Goal: Information Seeking & Learning: Learn about a topic

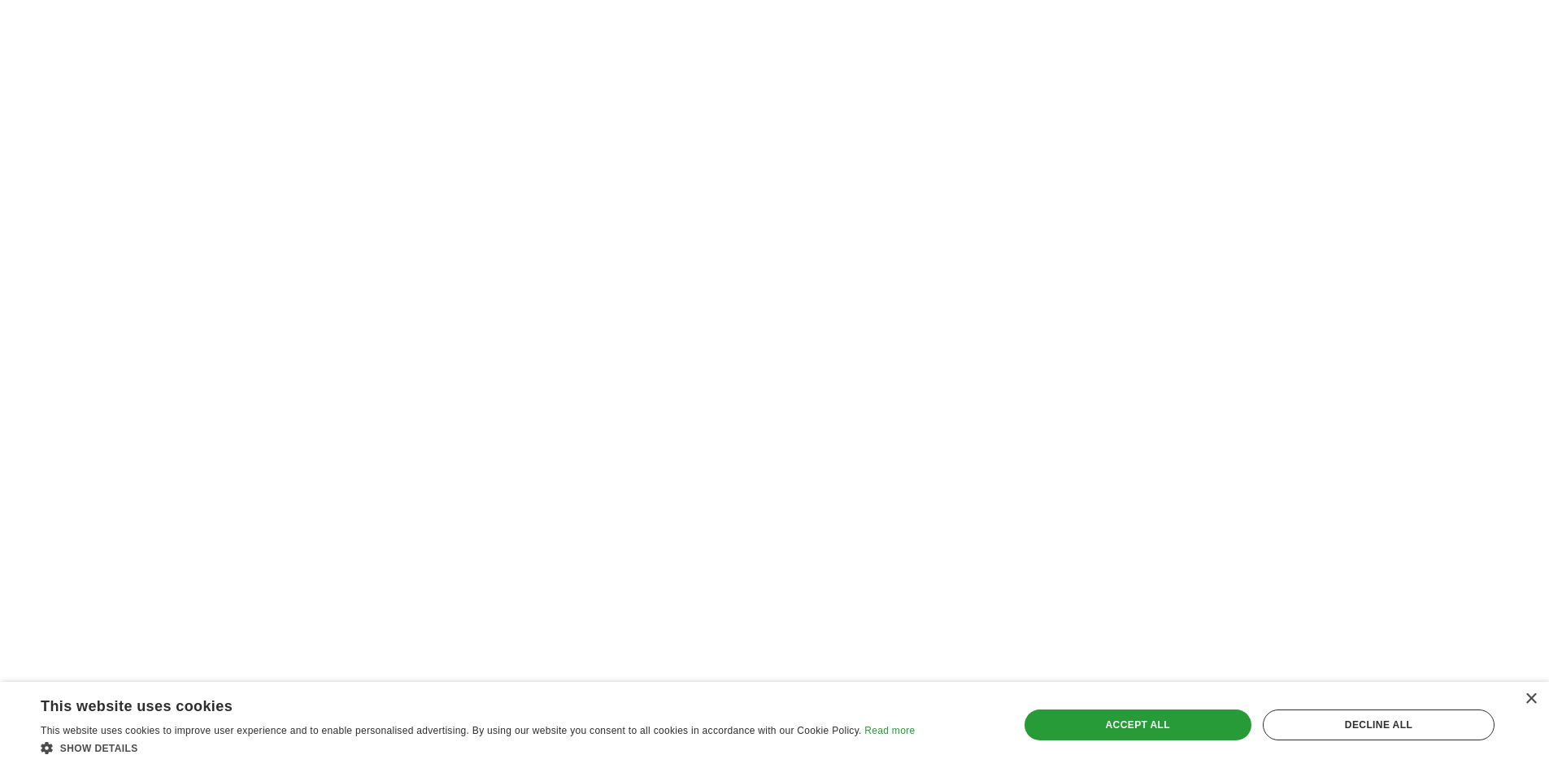
scroll to position [2986, 0]
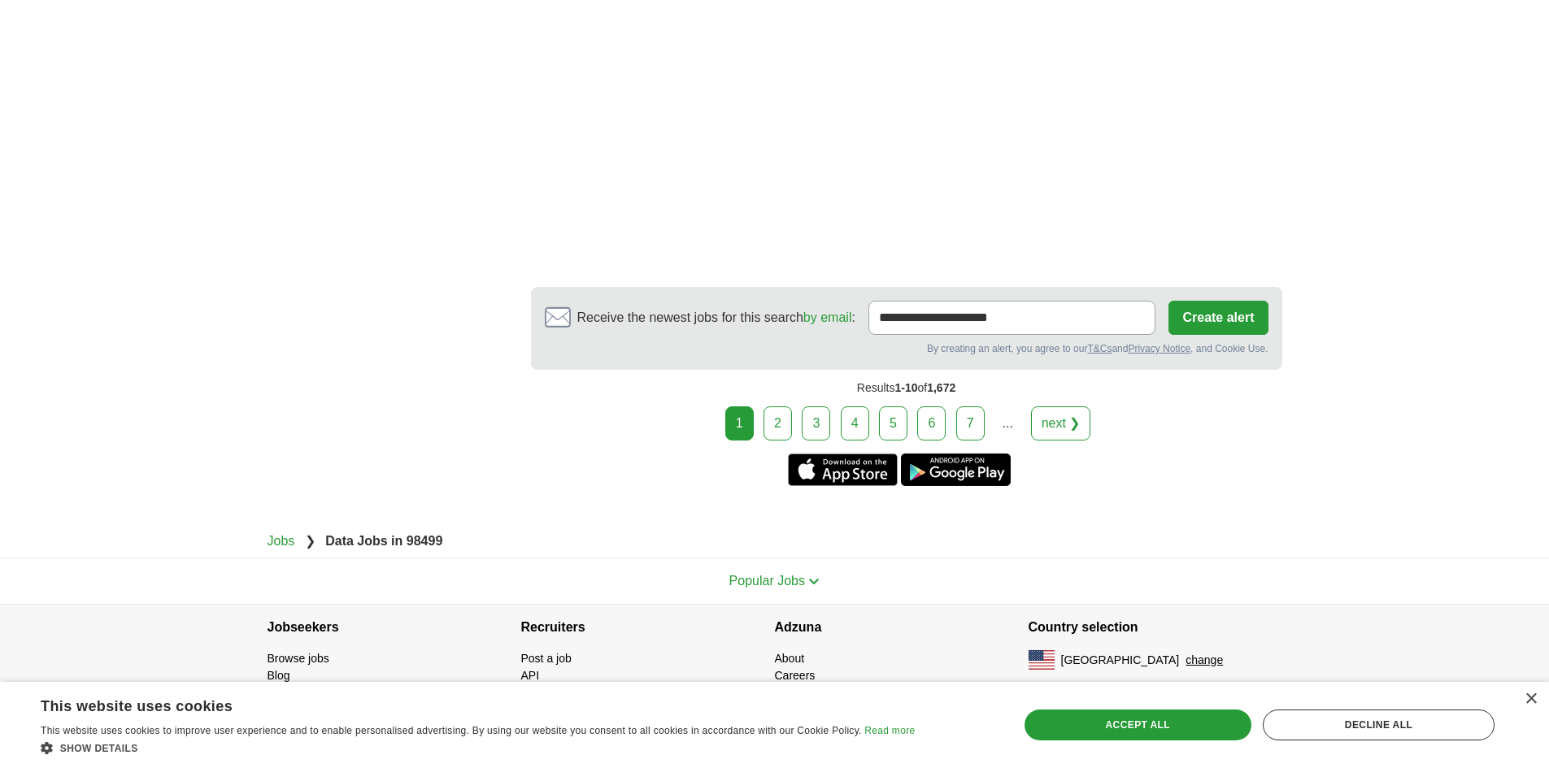
click at [789, 426] on link "2" at bounding box center [777, 424] width 28 height 34
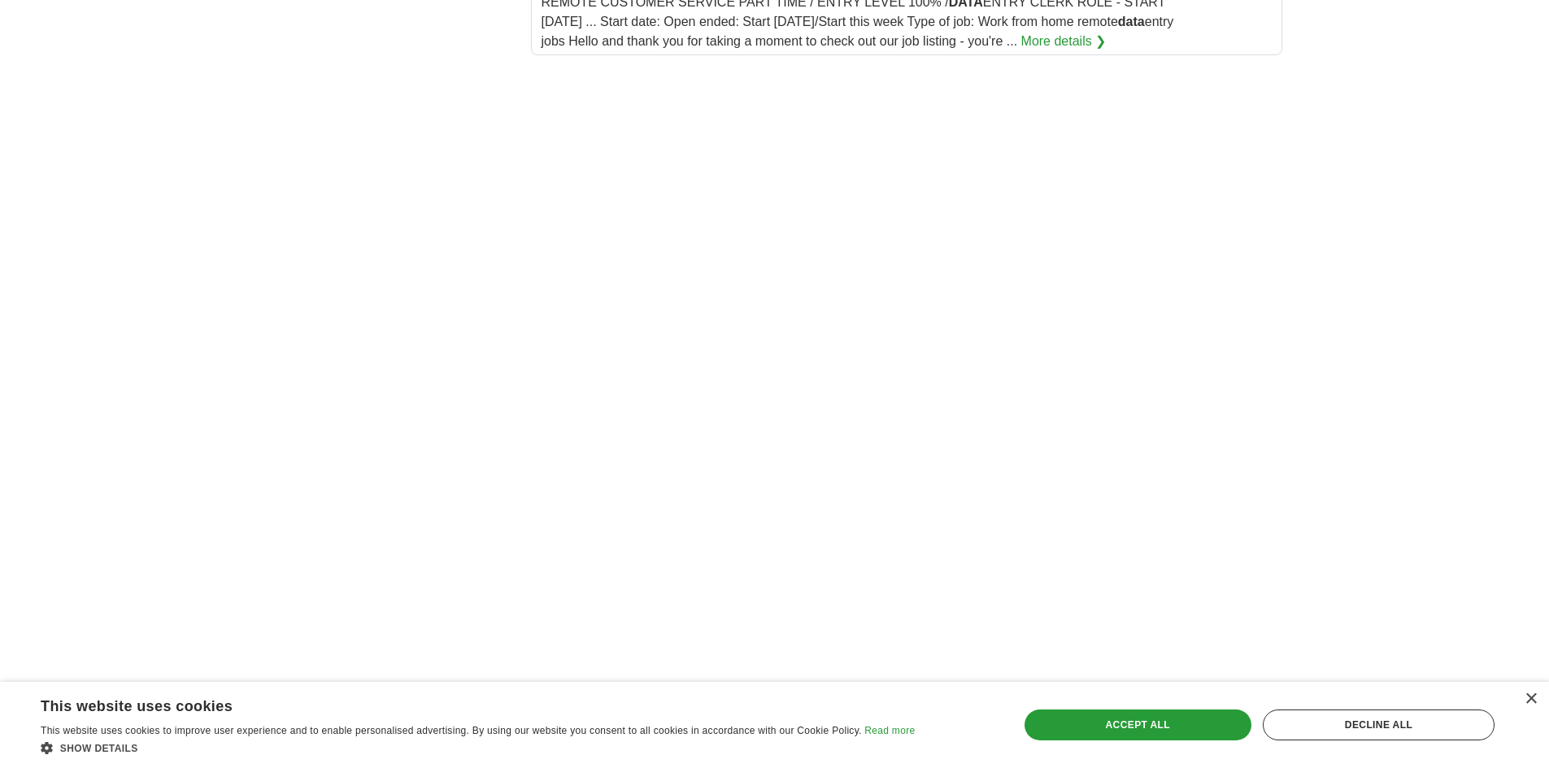
scroll to position [2602, 0]
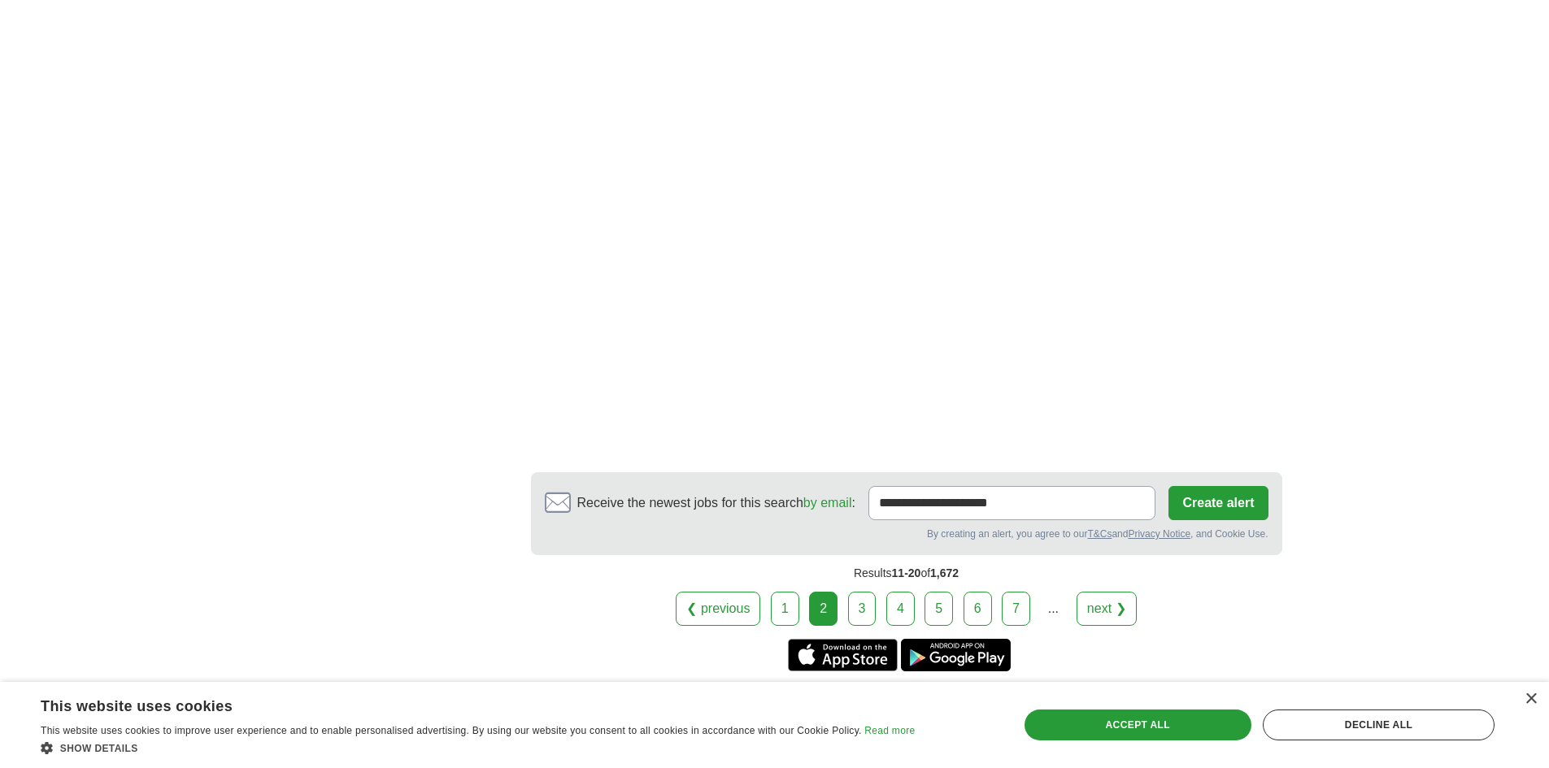
click at [865, 618] on link "3" at bounding box center [862, 609] width 28 height 34
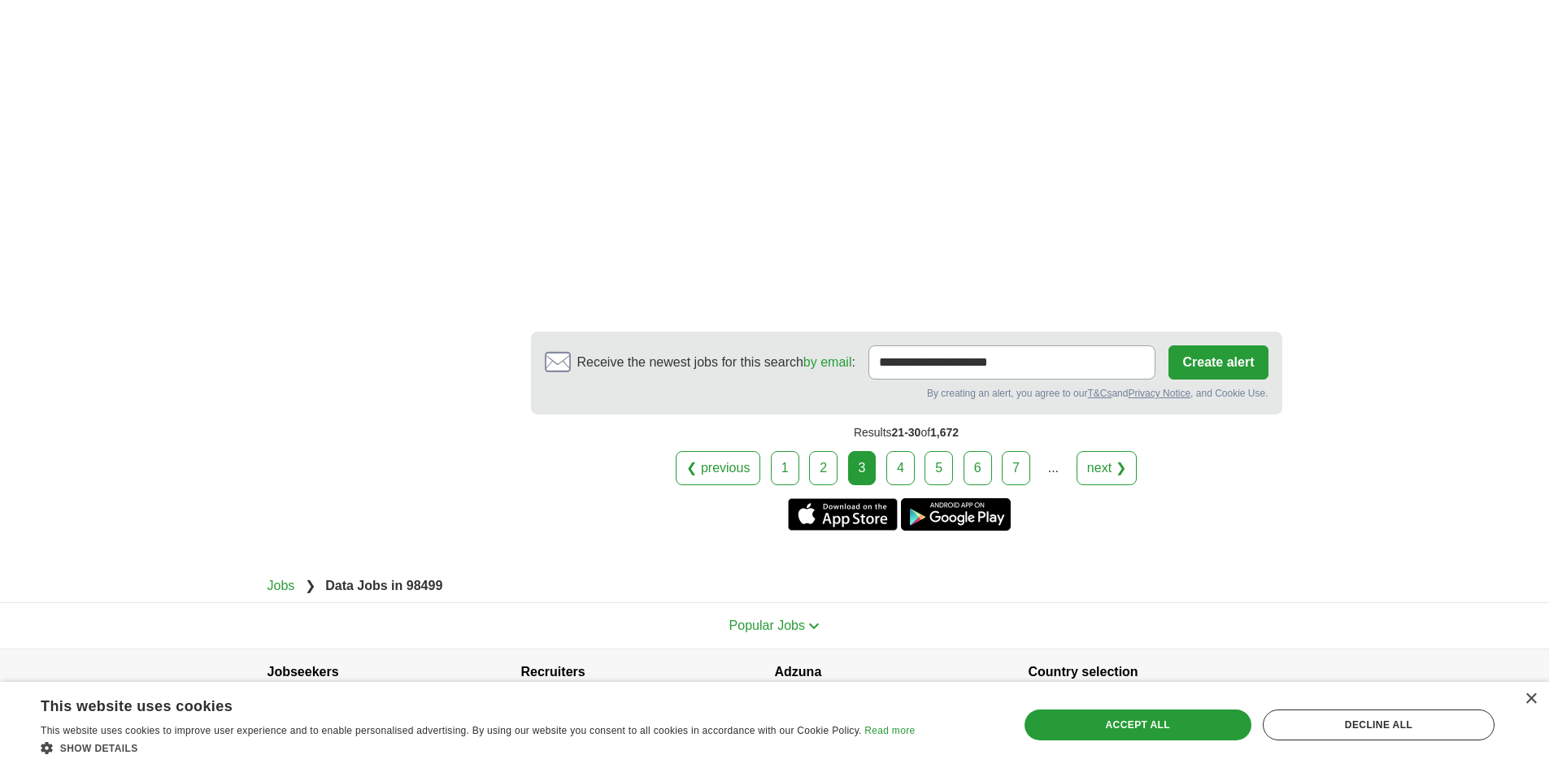
scroll to position [2920, 0]
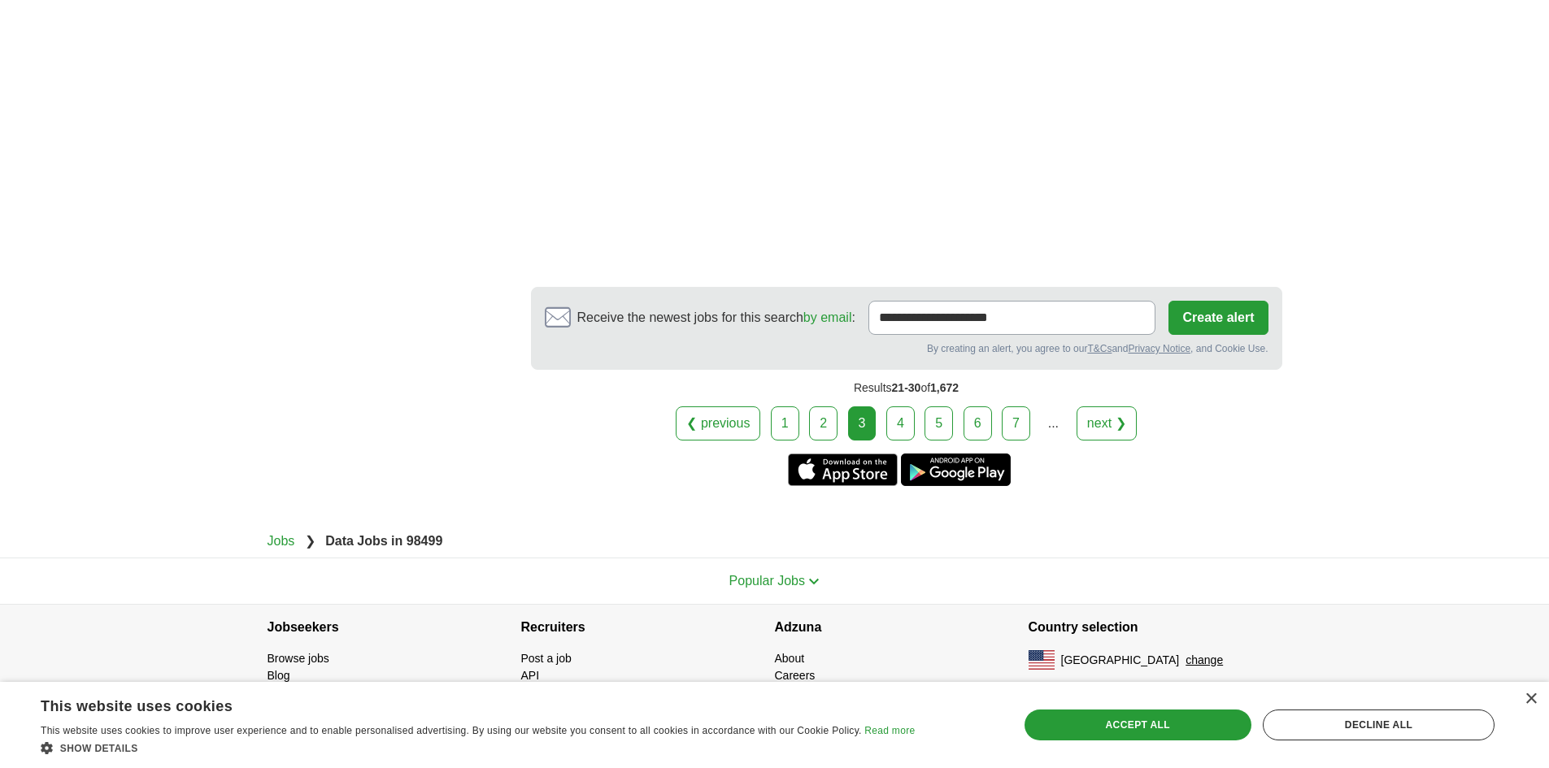
drag, startPoint x: 898, startPoint y: 424, endPoint x: 913, endPoint y: 411, distance: 20.2
click at [898, 424] on link "4" at bounding box center [900, 424] width 28 height 34
